Goal: Transaction & Acquisition: Purchase product/service

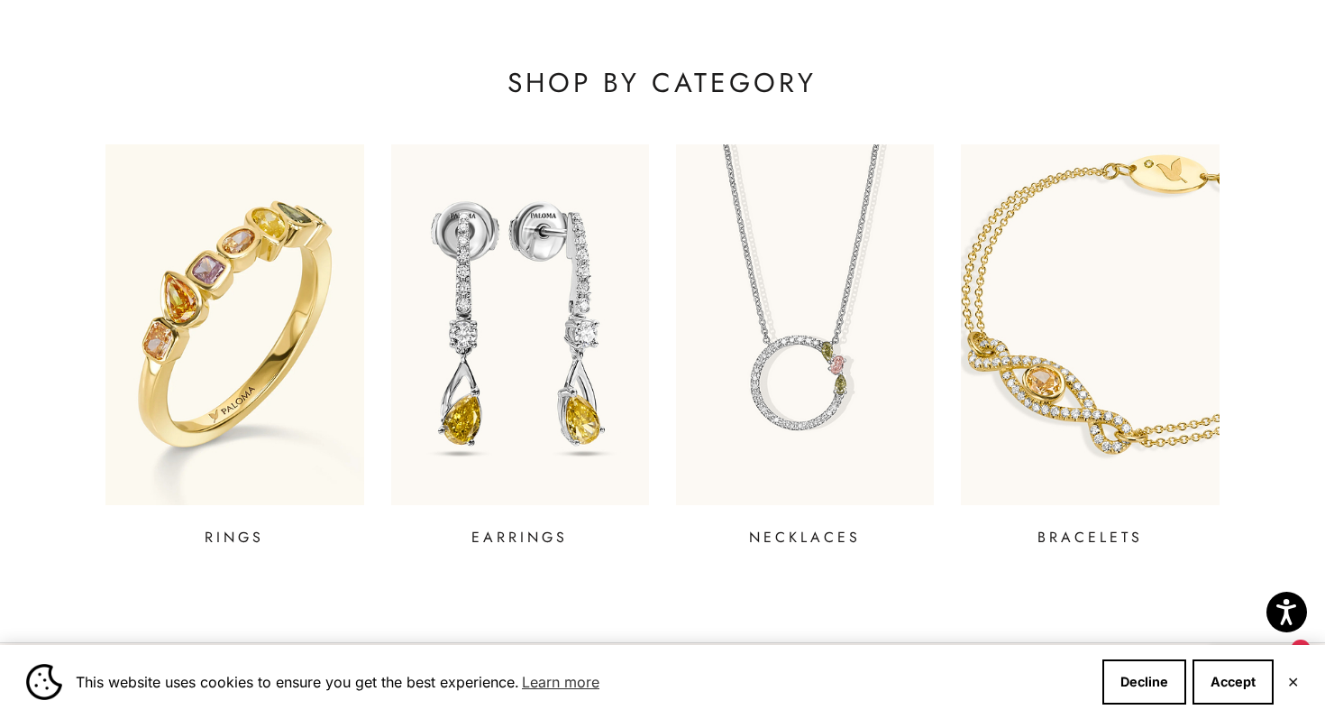
scroll to position [628, 0]
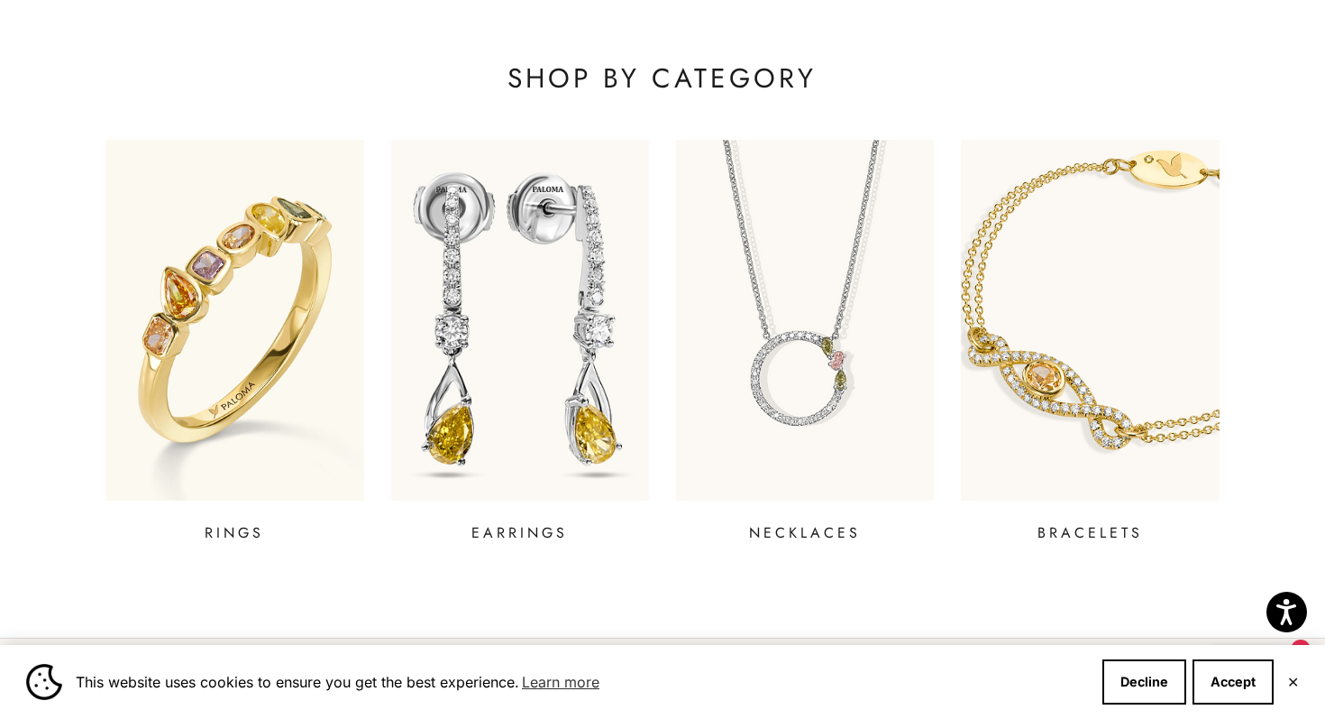
click at [460, 314] on img at bounding box center [520, 320] width 310 height 433
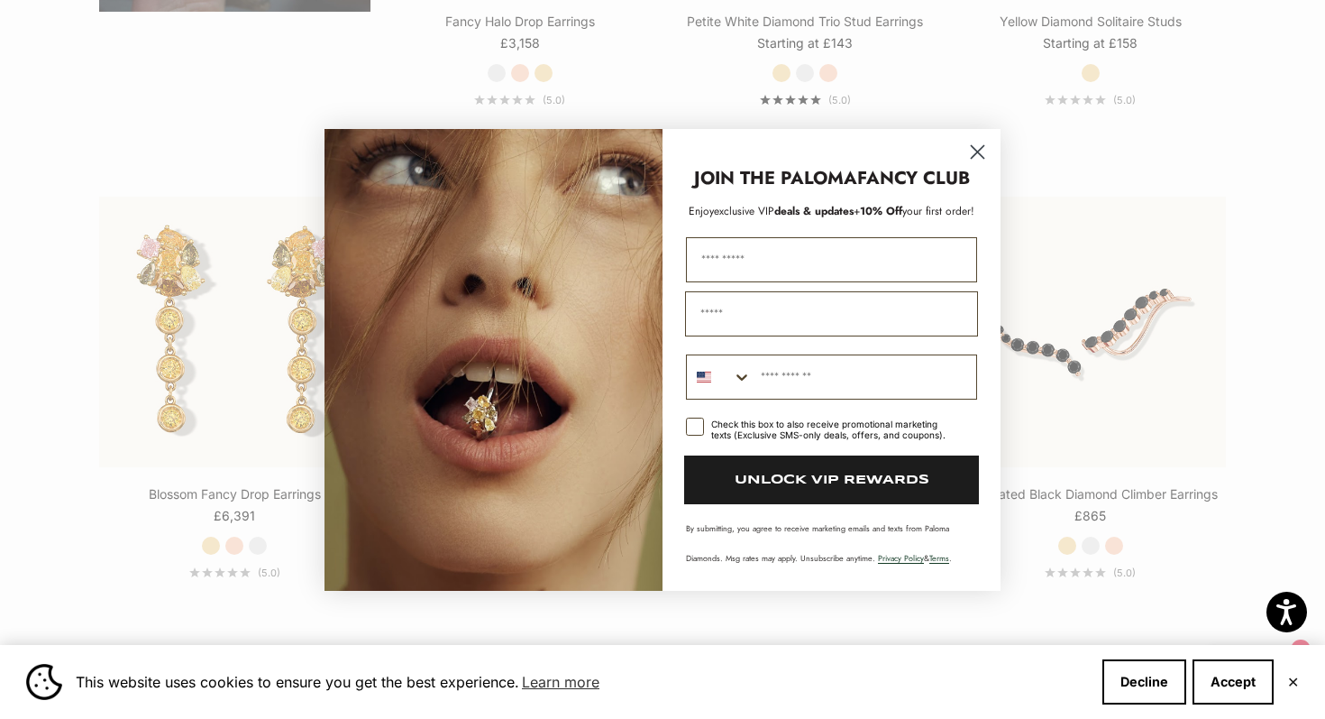
scroll to position [1827, 0]
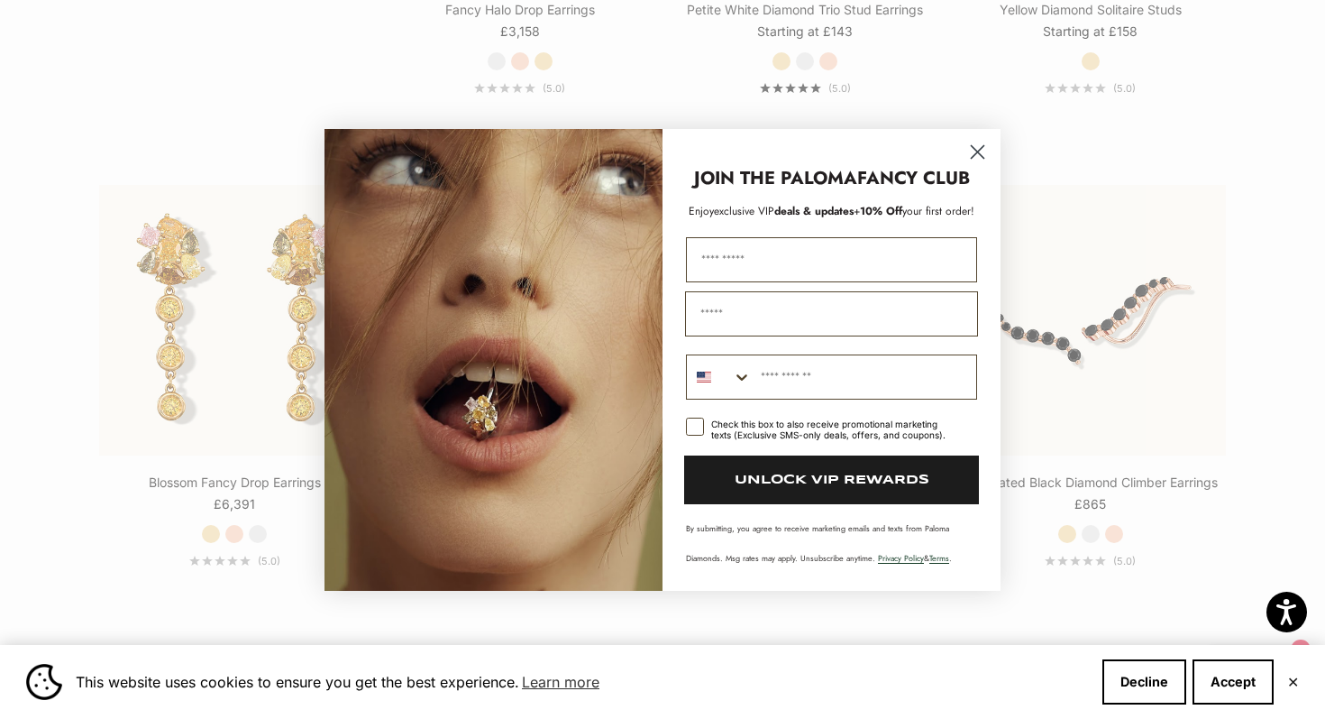
click at [968, 141] on circle "Close dialog" at bounding box center [978, 151] width 30 height 30
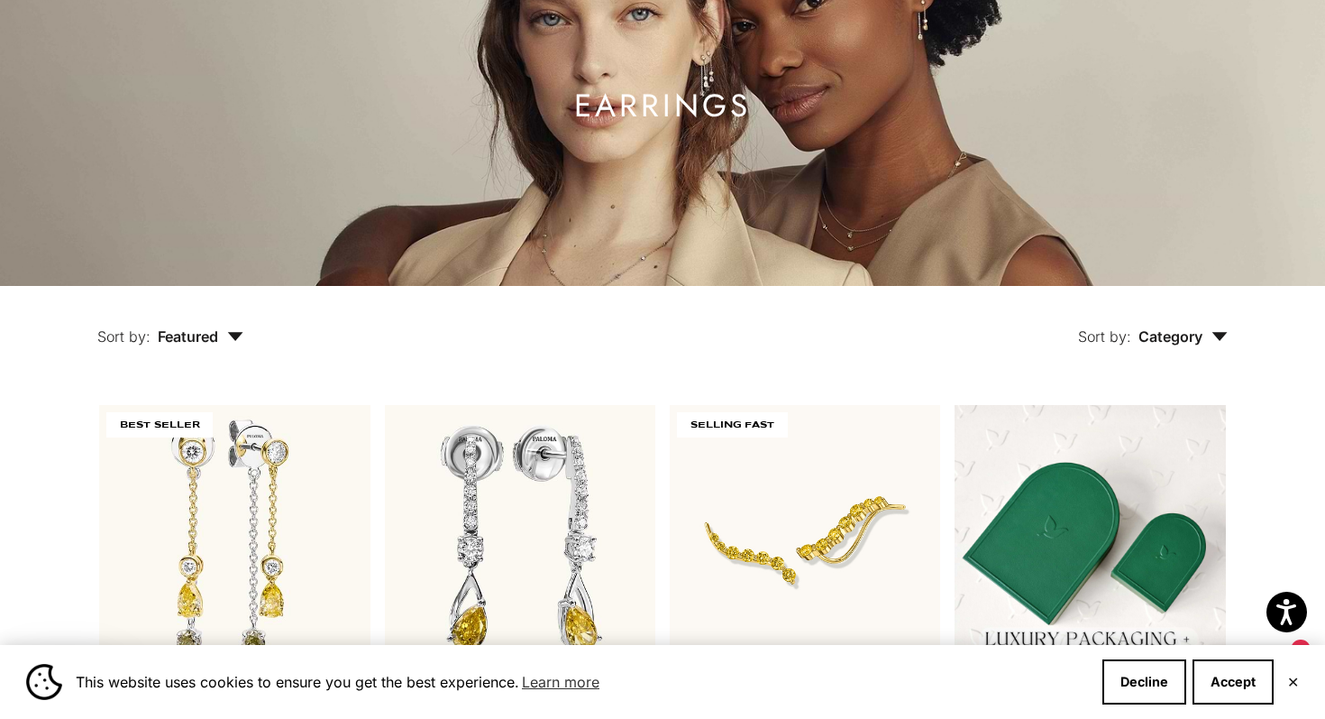
scroll to position [0, 0]
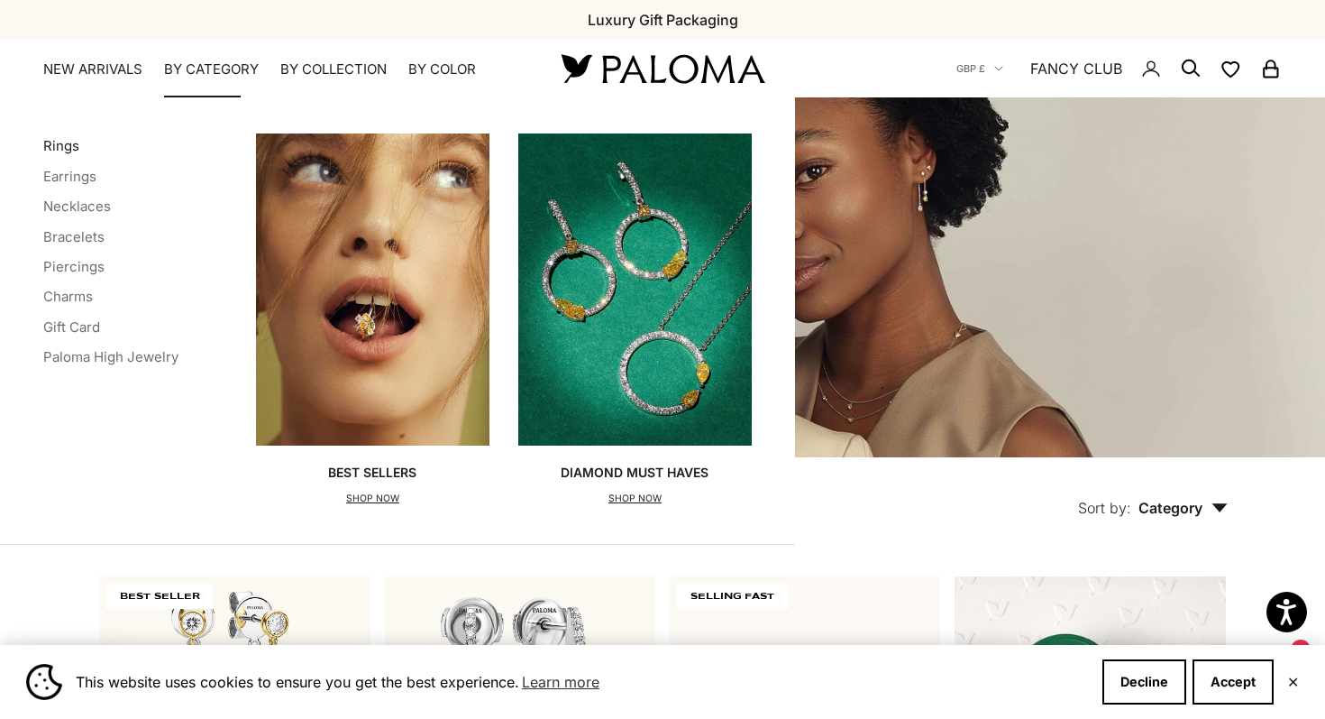
click at [67, 146] on link "Rings" at bounding box center [61, 145] width 36 height 17
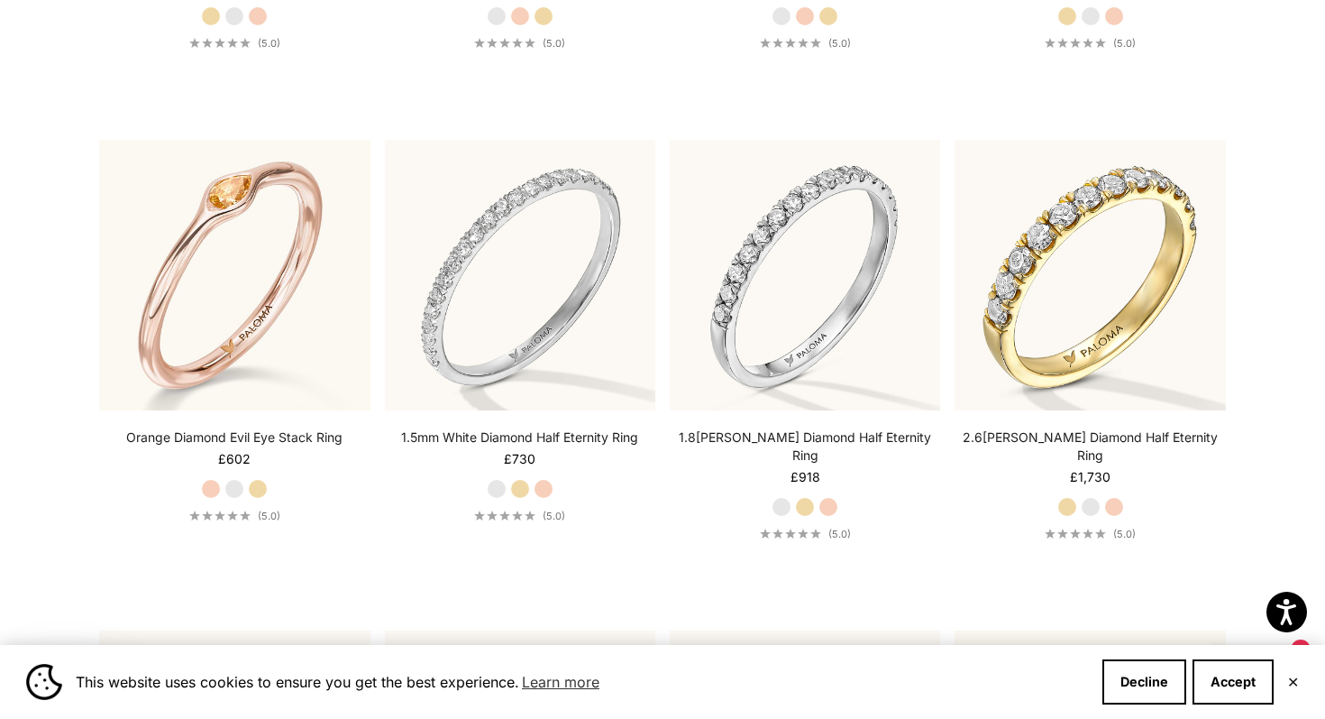
scroll to position [5649, 0]
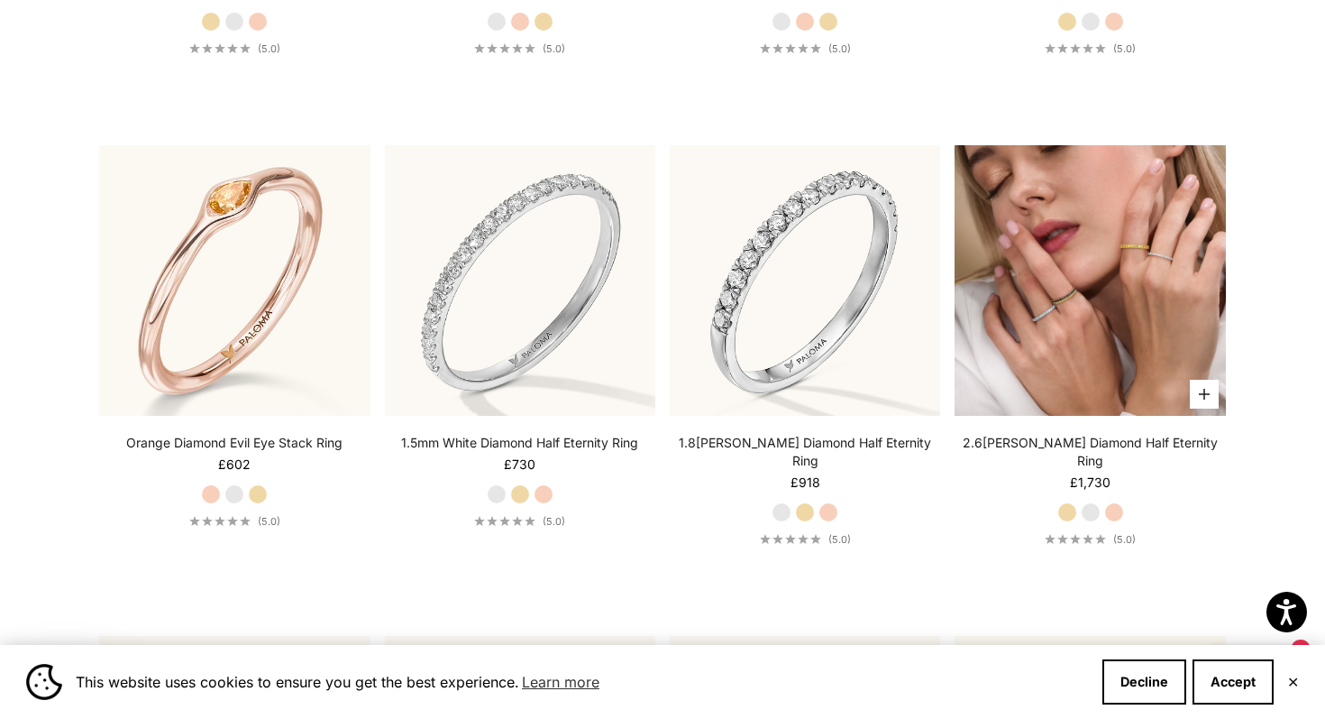
click at [1097, 270] on img at bounding box center [1090, 280] width 270 height 270
